Goal: Find specific page/section: Find specific page/section

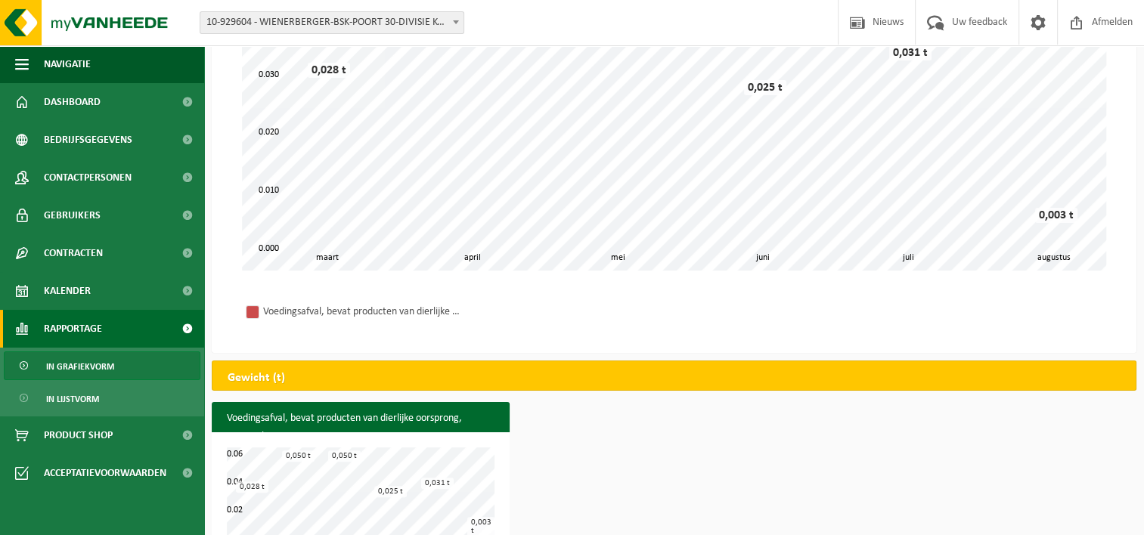
scroll to position [302, 0]
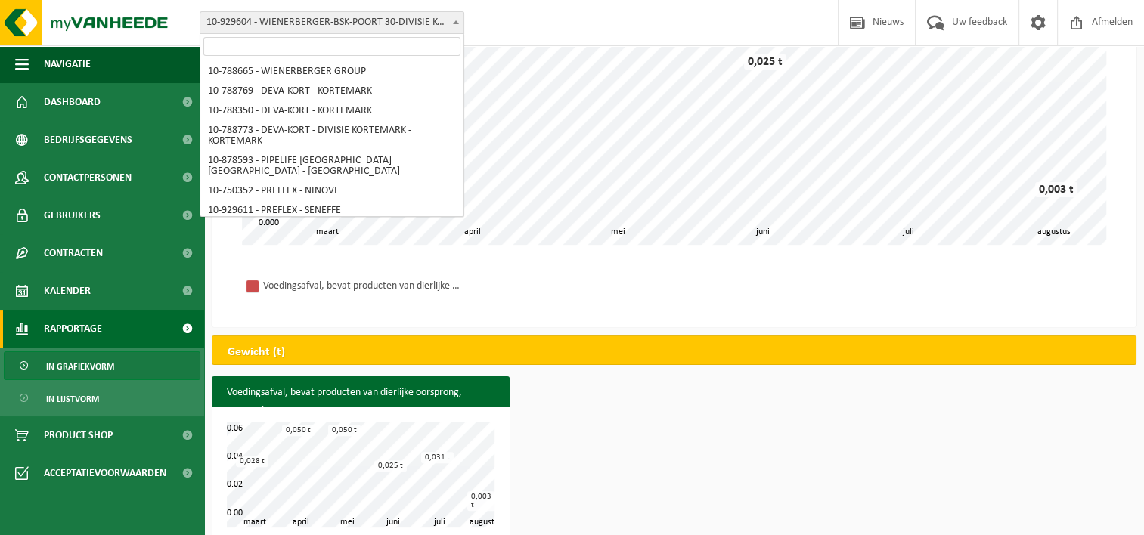
click at [383, 24] on span "10-929604 - WIENERBERGER-BSK-POORT 30-DIVISIE KORTEMARK - KORTEMARK" at bounding box center [331, 22] width 263 height 21
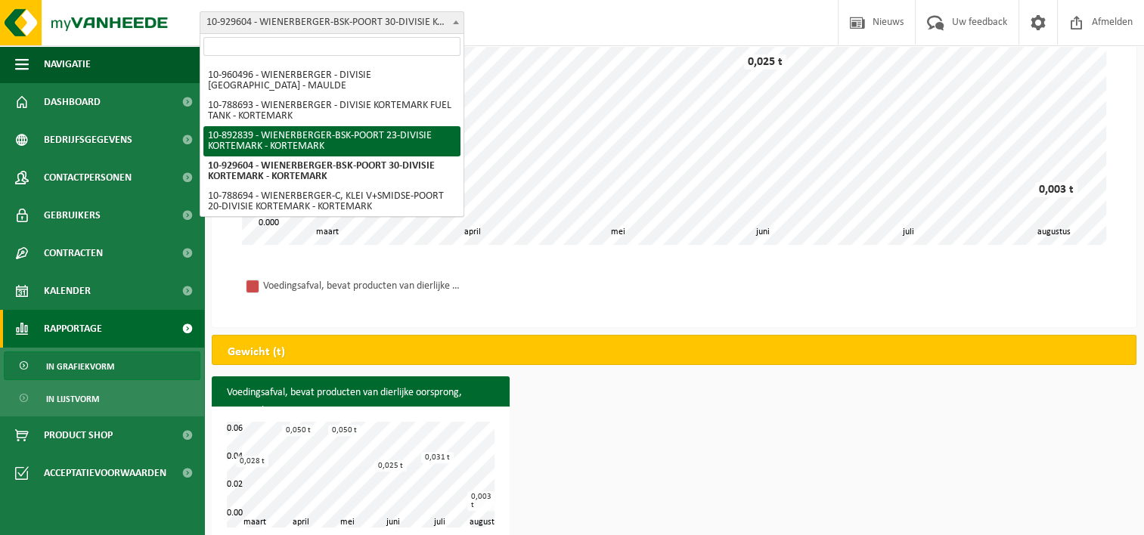
scroll to position [469, 0]
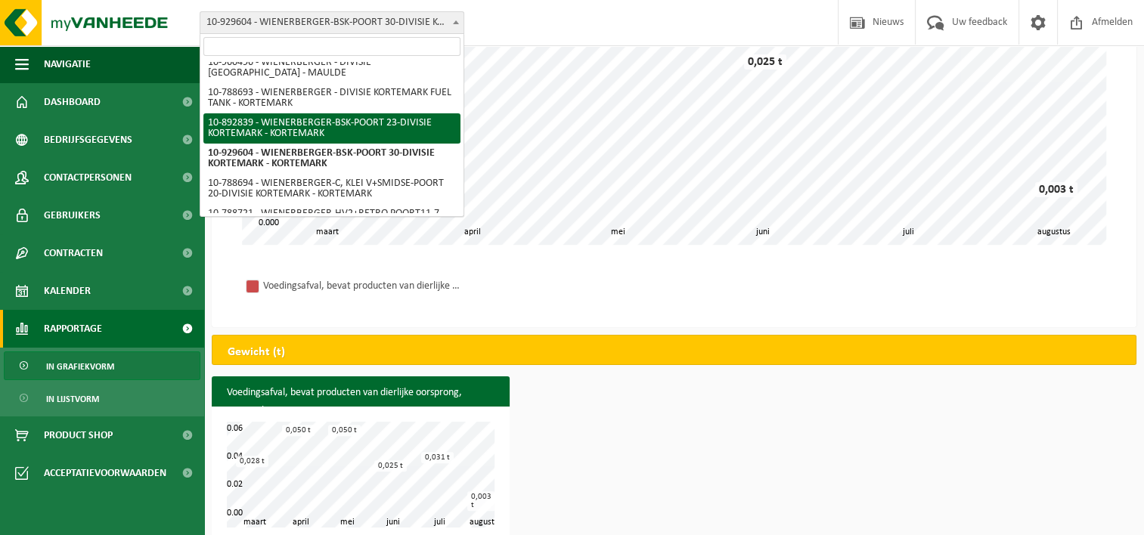
select select "115498"
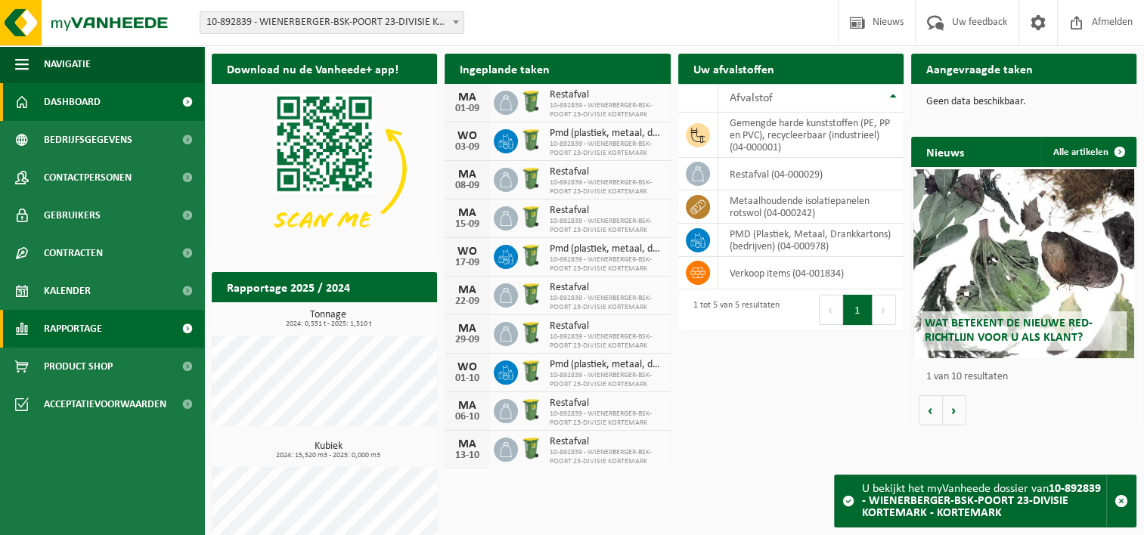
click at [101, 338] on span "Rapportage" at bounding box center [73, 329] width 58 height 38
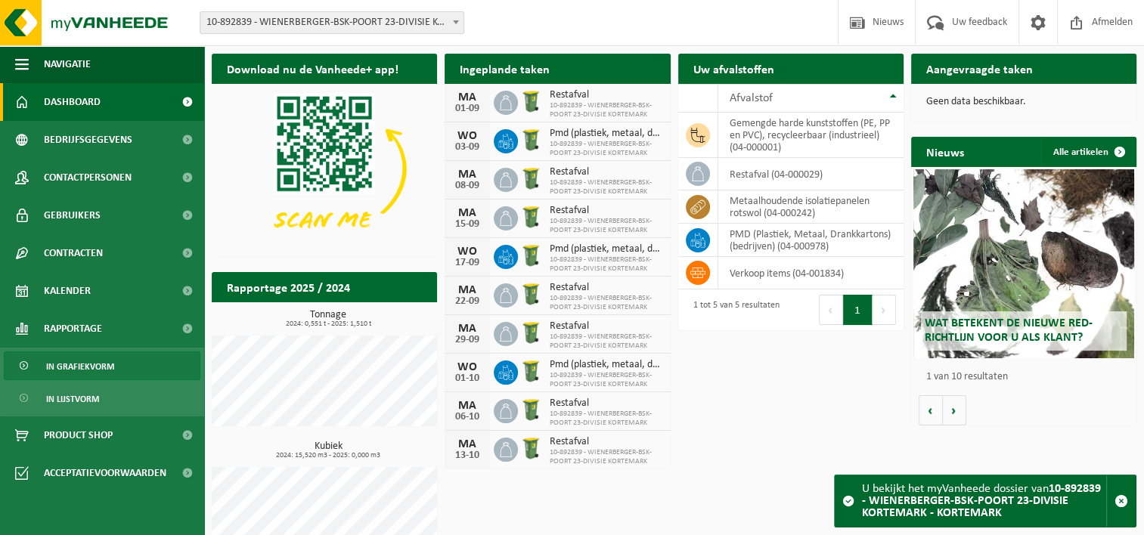
click at [81, 363] on span "In grafiekvorm" at bounding box center [80, 366] width 68 height 29
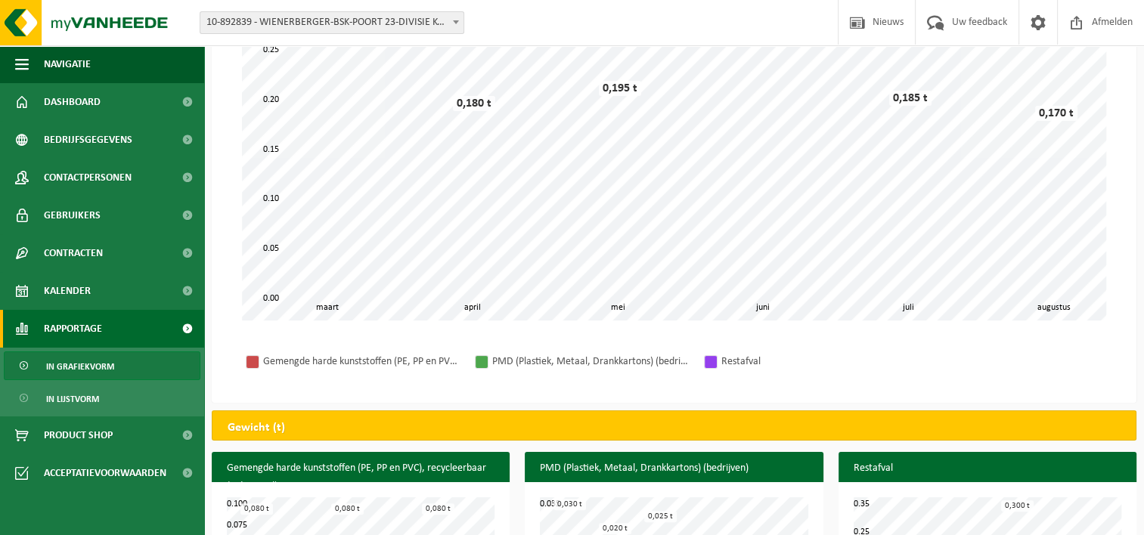
scroll to position [76, 0]
